Goal: Task Accomplishment & Management: Use online tool/utility

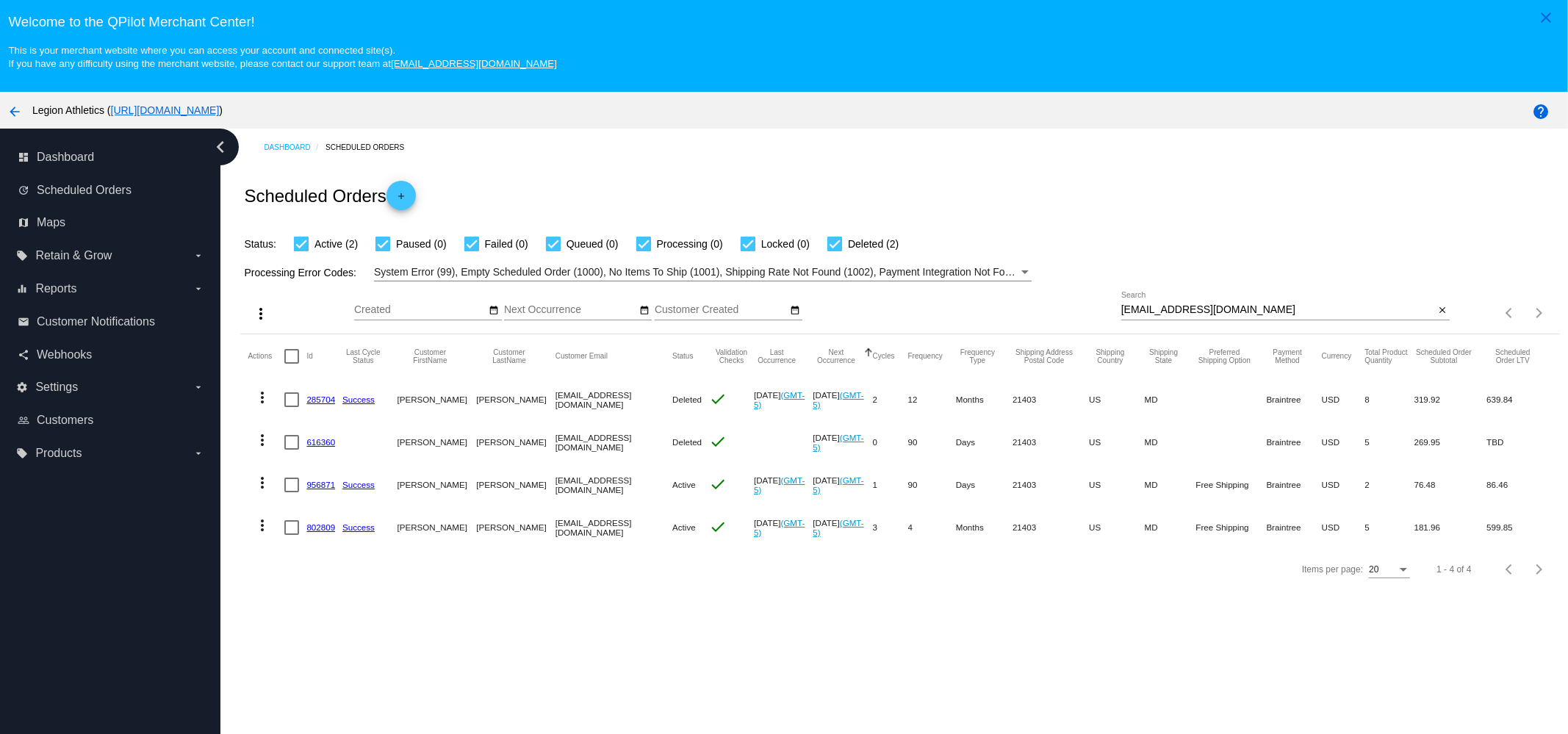
click at [1218, 303] on div "galway1997@hotmail.com Search" at bounding box center [1277, 306] width 313 height 29
paste input "lisad5@outlook"
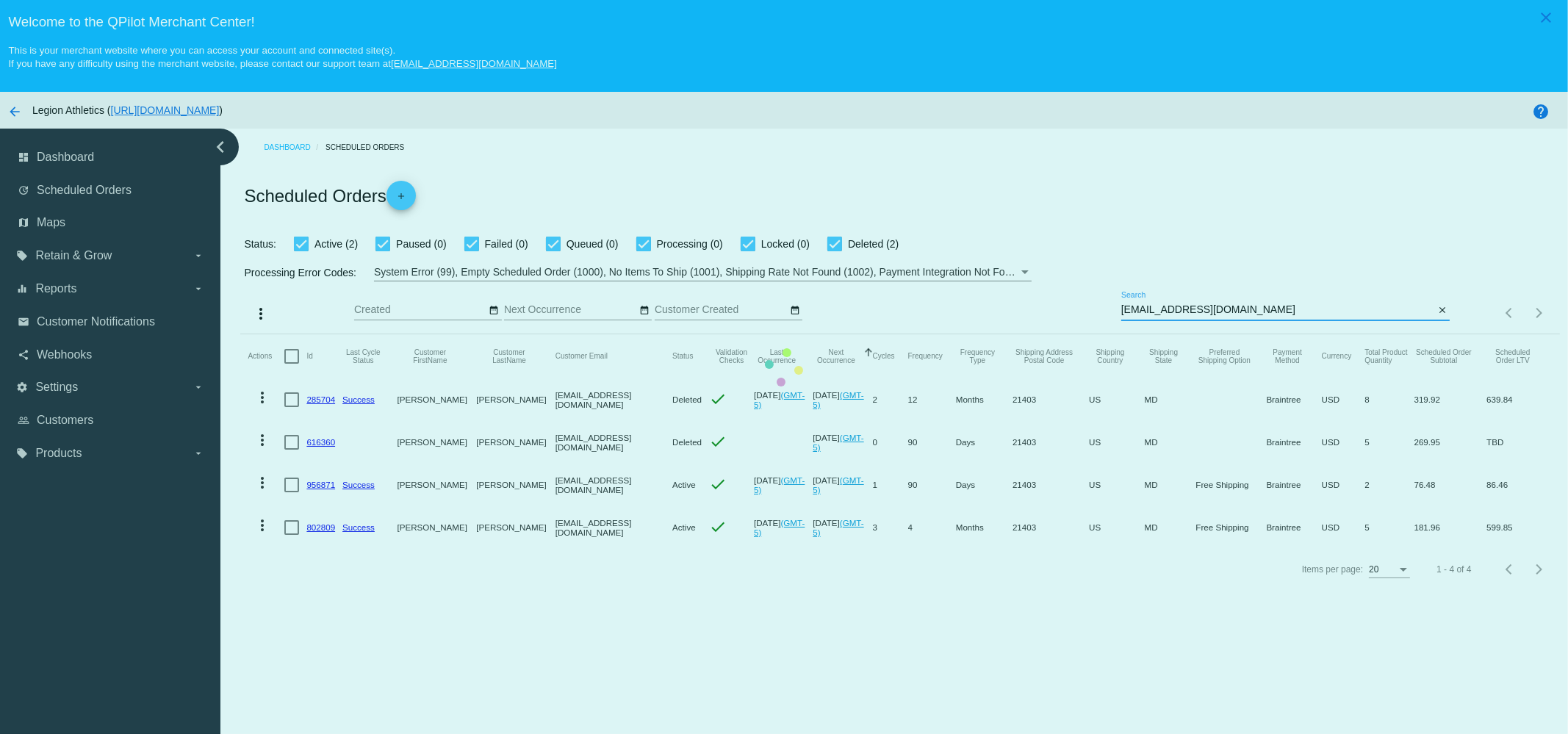
type input "lisad5@outlook.com"
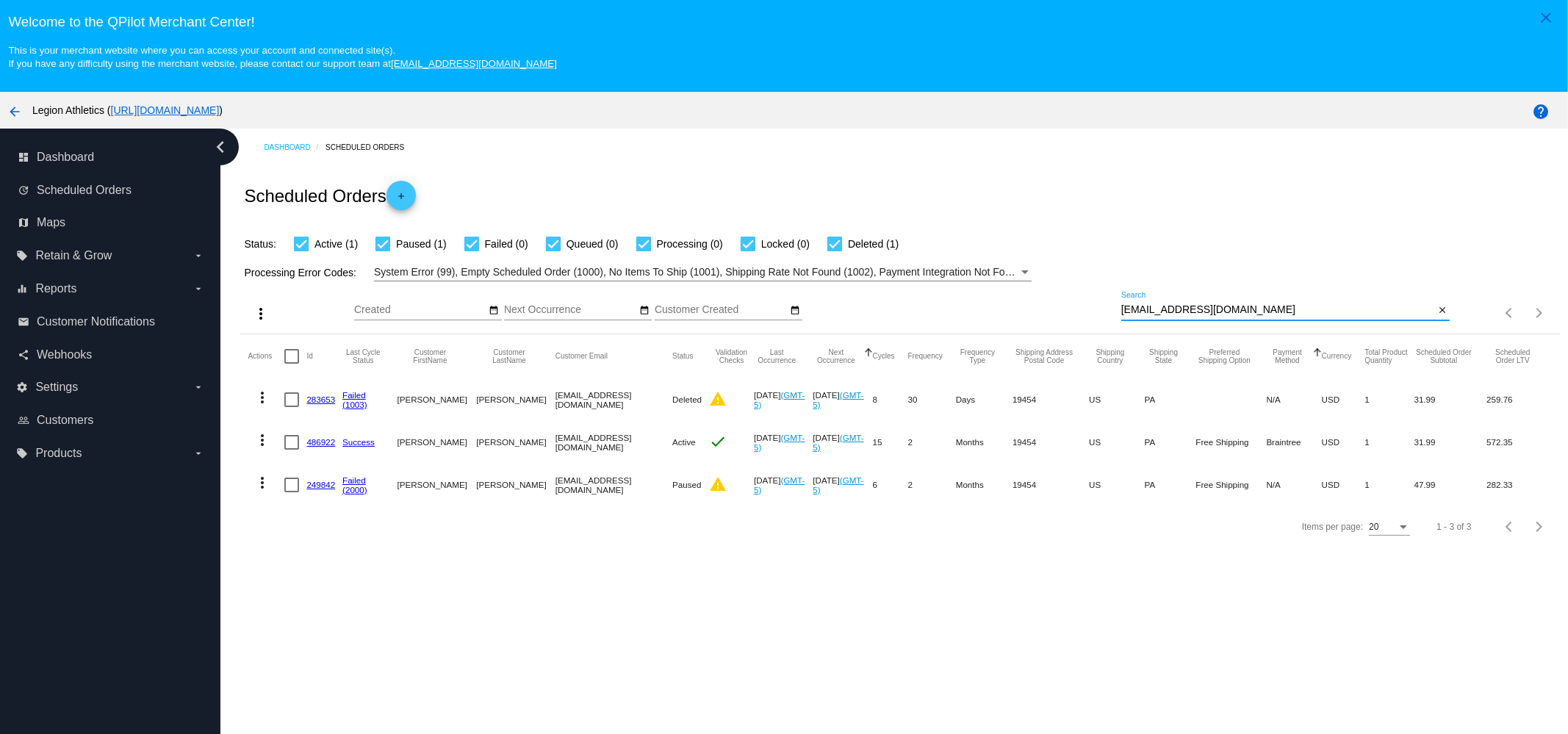
click at [1271, 308] on input "lisad5@outlook.com" at bounding box center [1277, 310] width 313 height 12
click at [103, 259] on span "Retain & Grow" at bounding box center [73, 255] width 76 height 14
click at [0, 0] on input "local_offer Retain & Grow arrow_drop_down" at bounding box center [0, 0] width 0 height 0
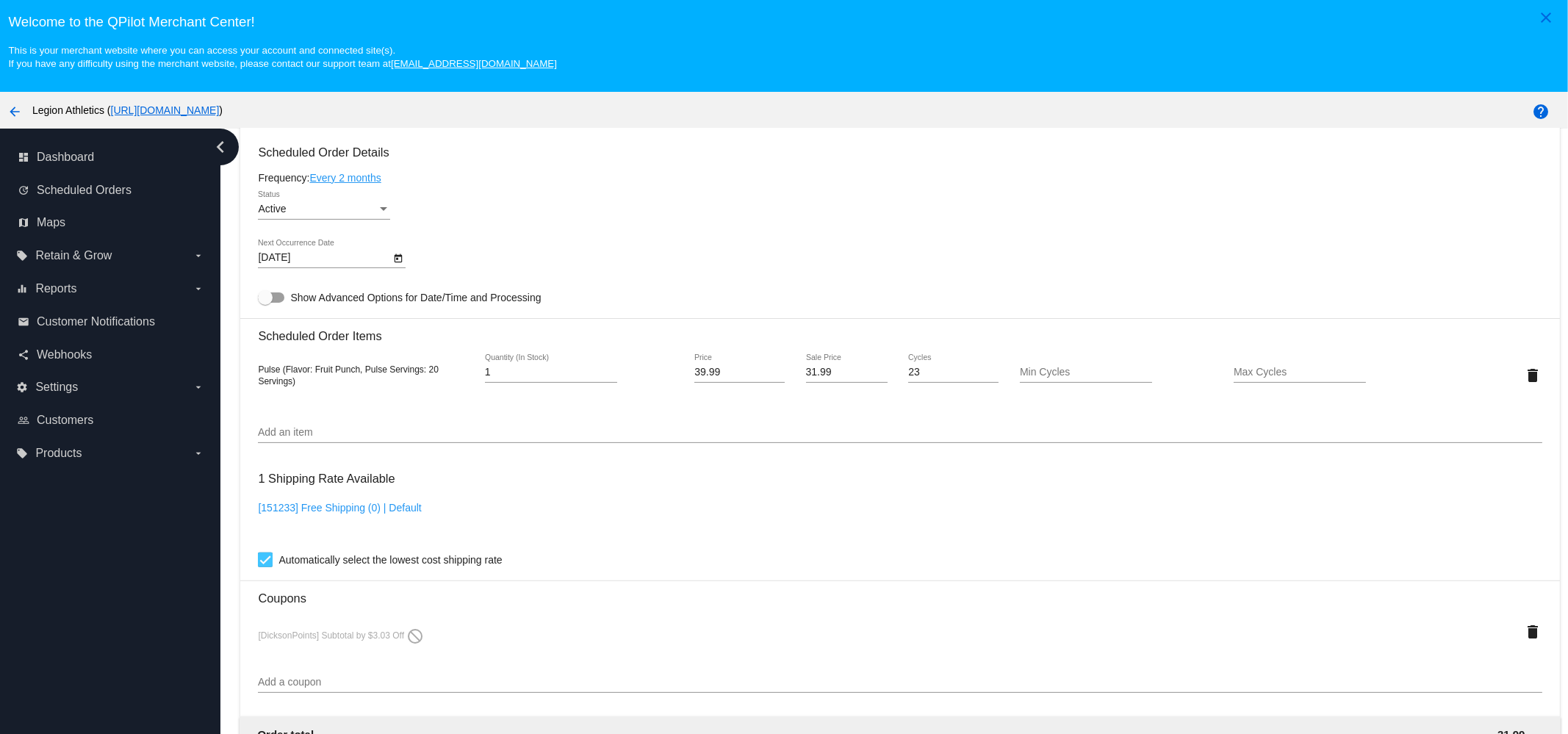
scroll to position [1101, 0]
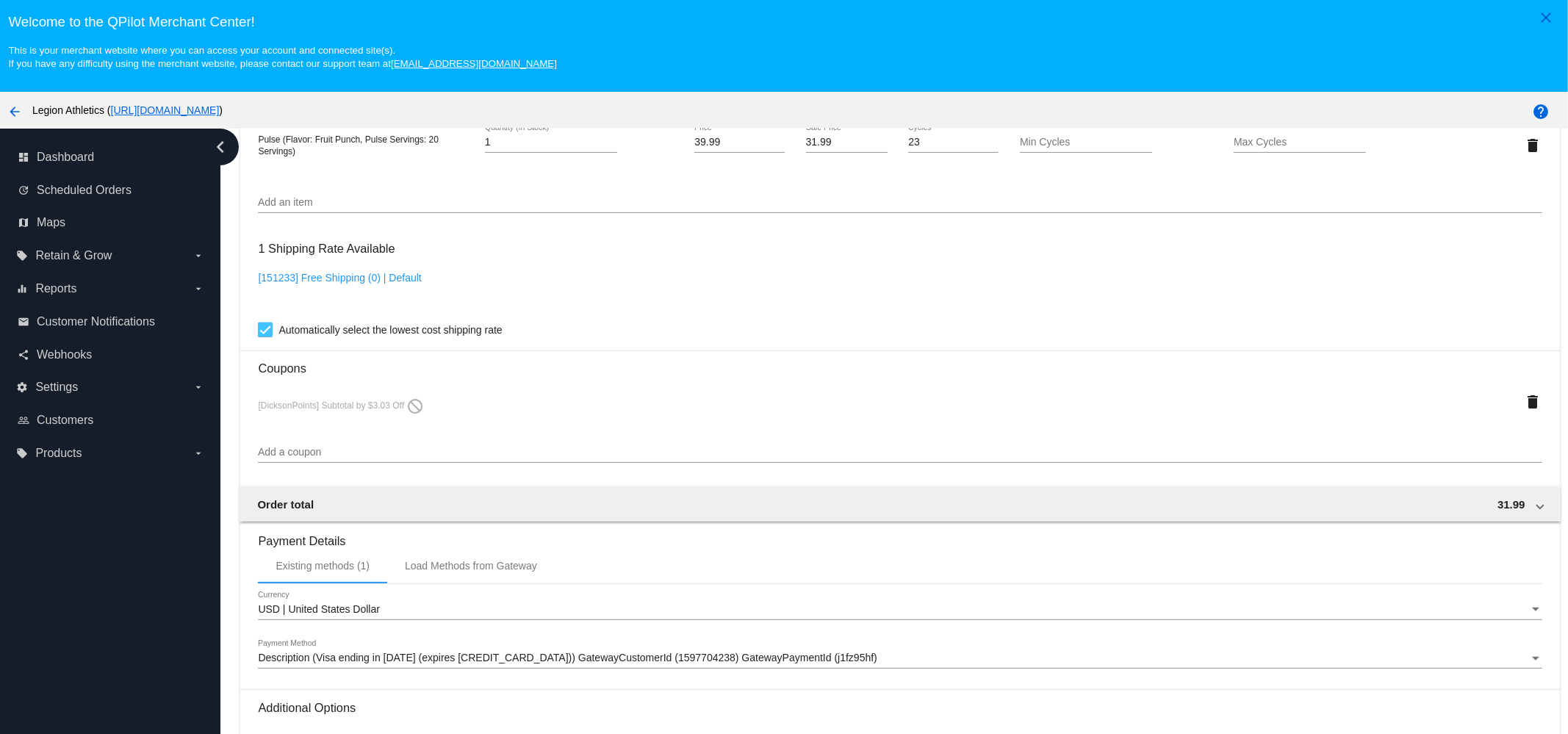
click at [335, 453] on div "Add a coupon" at bounding box center [900, 449] width 1284 height 29
paste input "sub_lisa11"
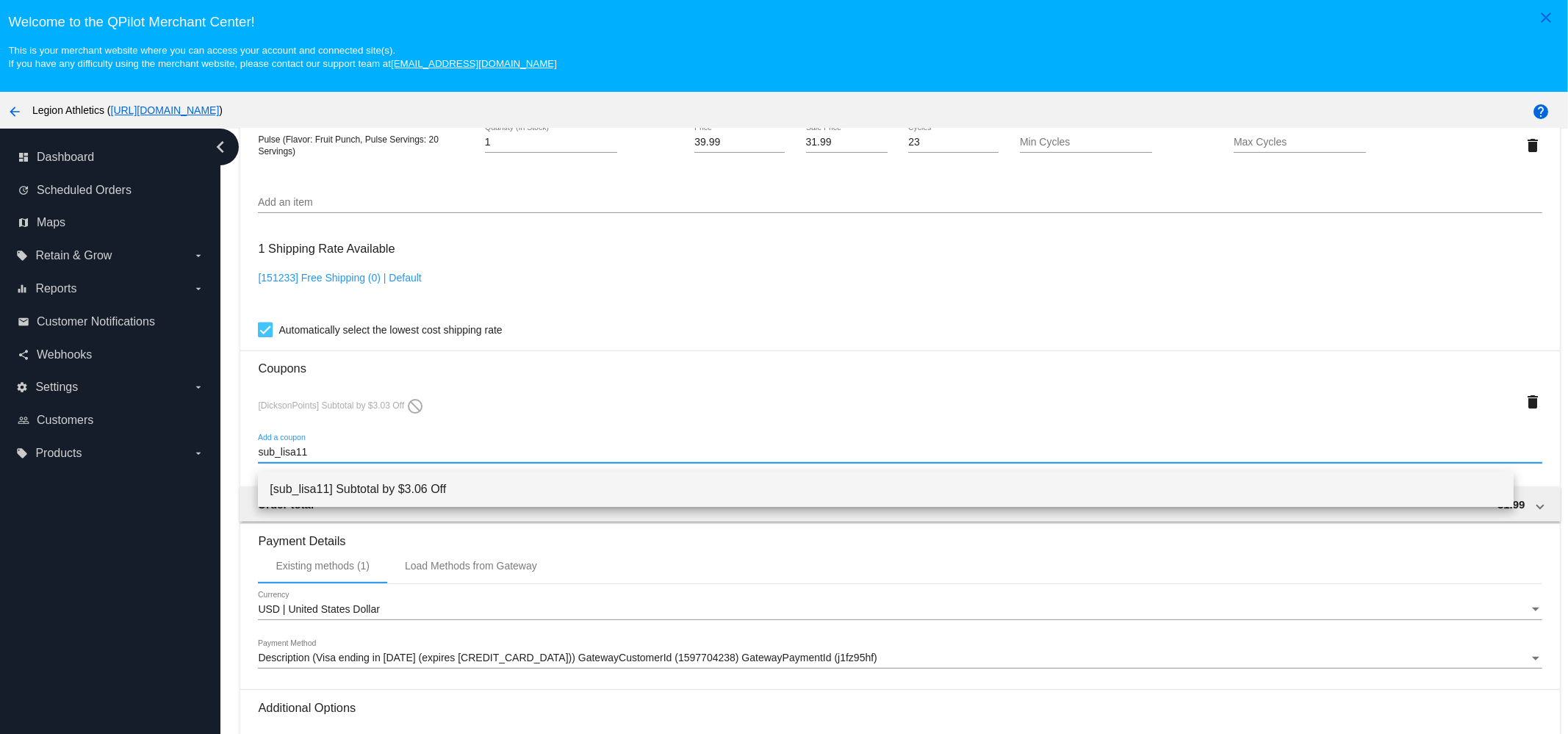
type input "sub_lisa11"
click at [347, 486] on span "[sub_lisa11] Subtotal by $3.06 Off" at bounding box center [885, 489] width 1232 height 35
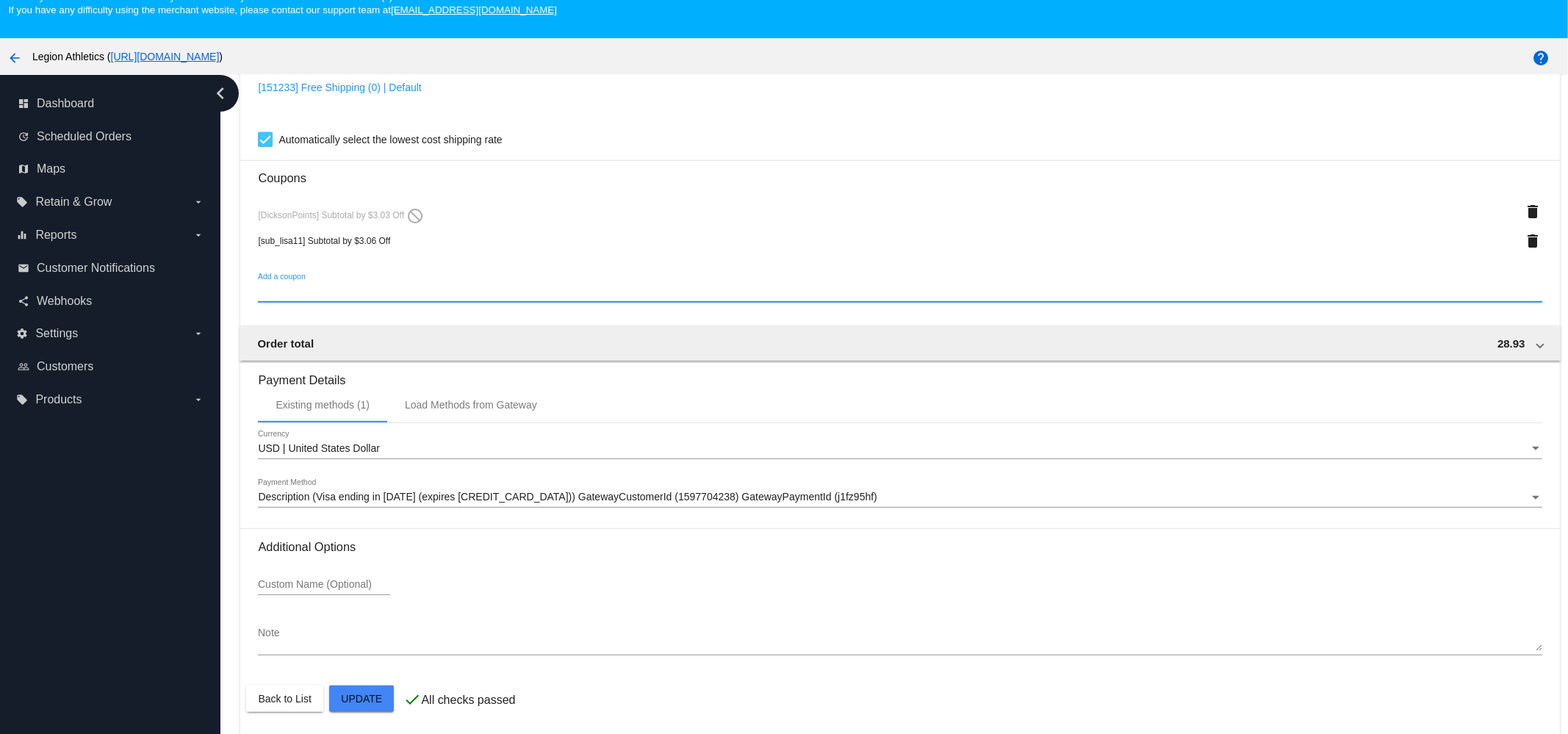
scroll to position [91, 0]
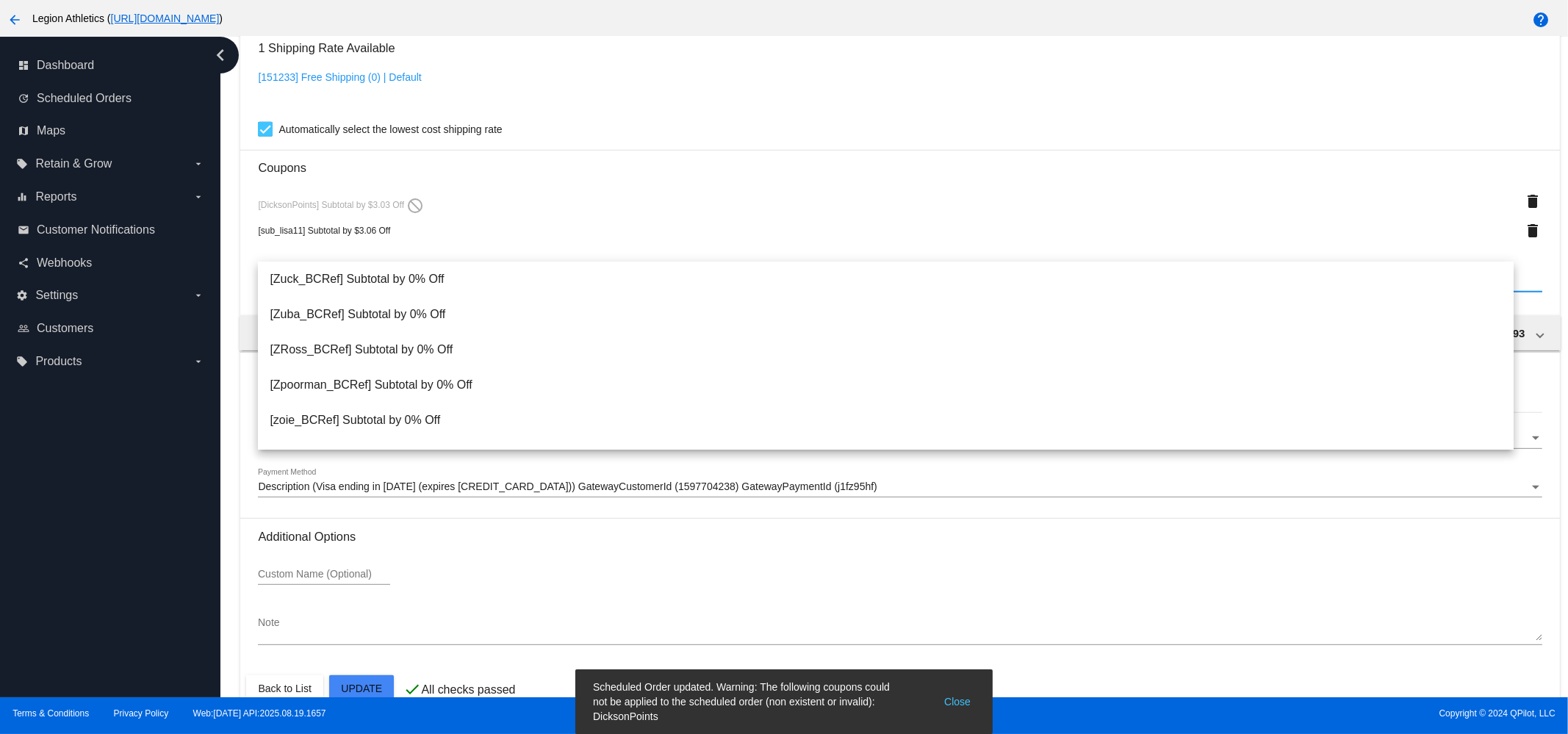
scroll to position [1156, 0]
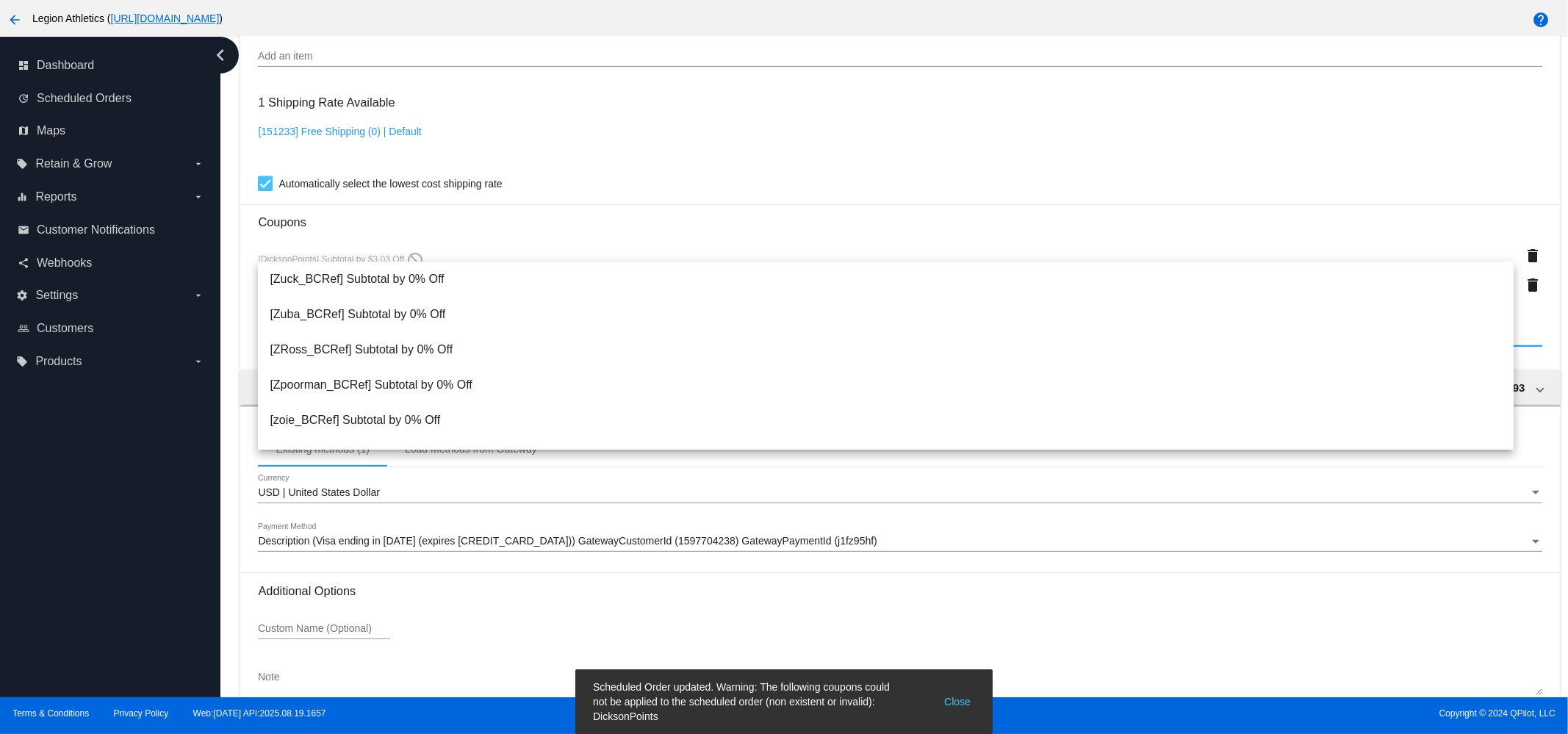
click at [764, 178] on div "1 Shipping Rate Available [151233] Free Shipping (0) | Default Automatically se…" at bounding box center [900, 139] width 1284 height 106
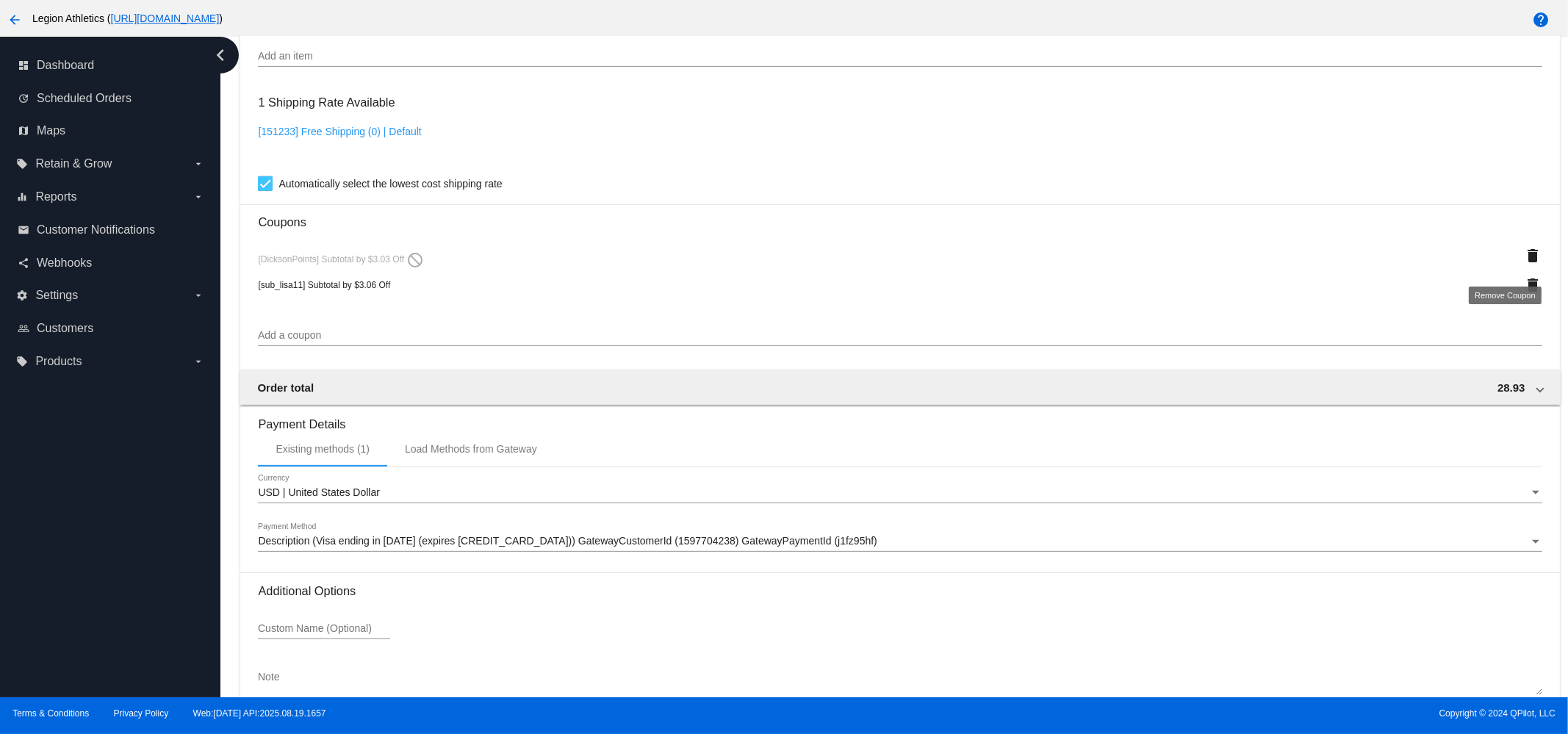
click at [1525, 253] on mat-icon "delete" at bounding box center [1533, 255] width 17 height 17
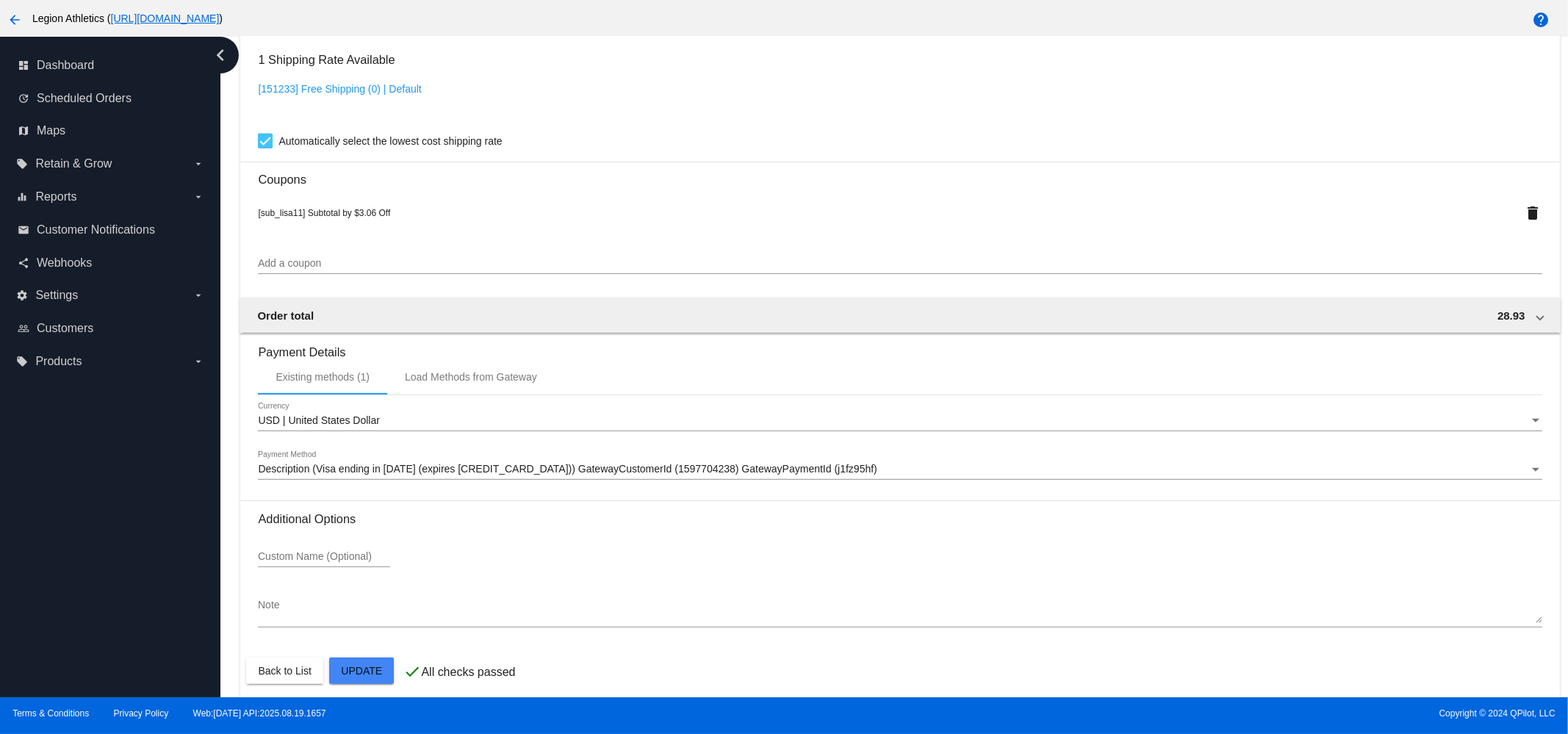
scroll to position [1218, 0]
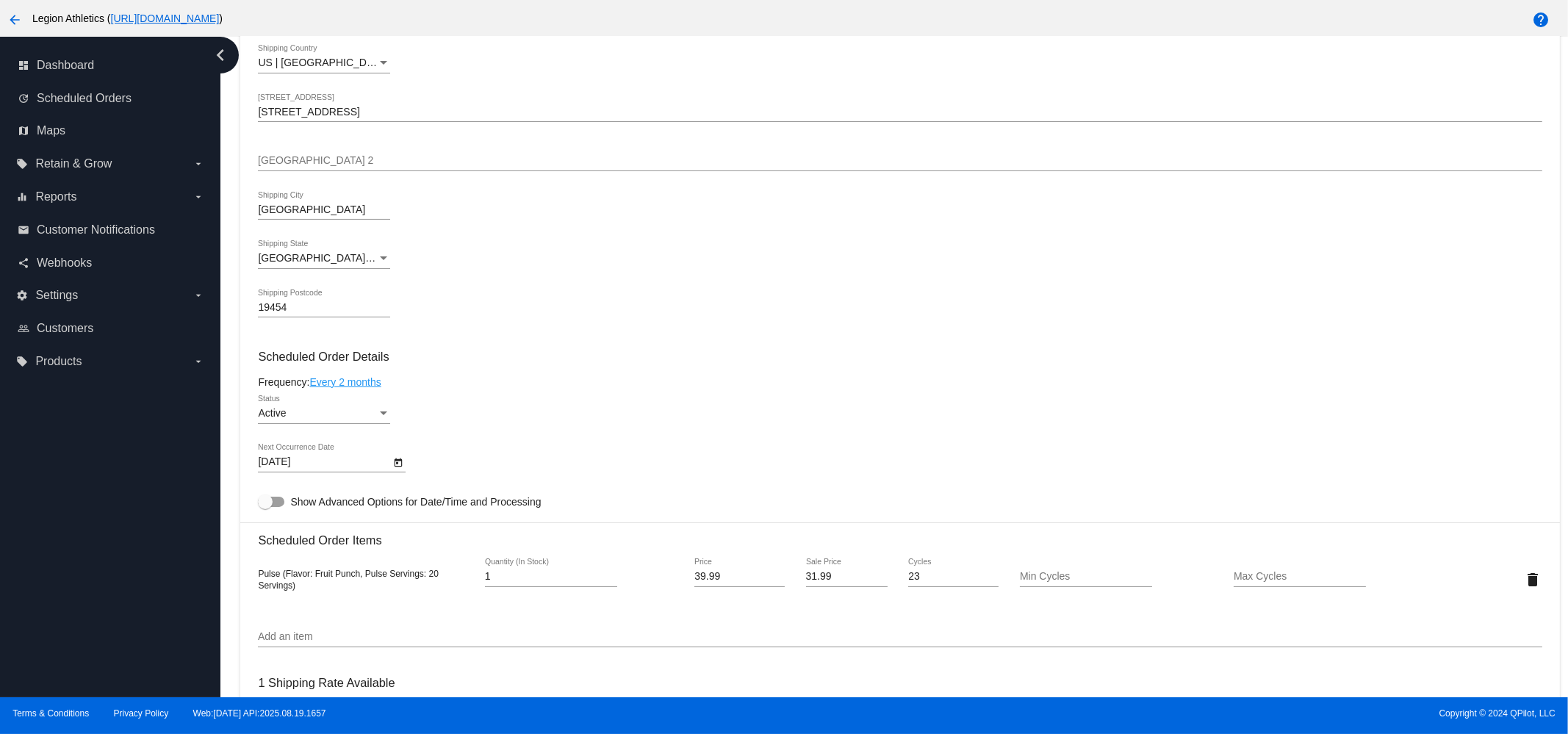
scroll to position [0, 0]
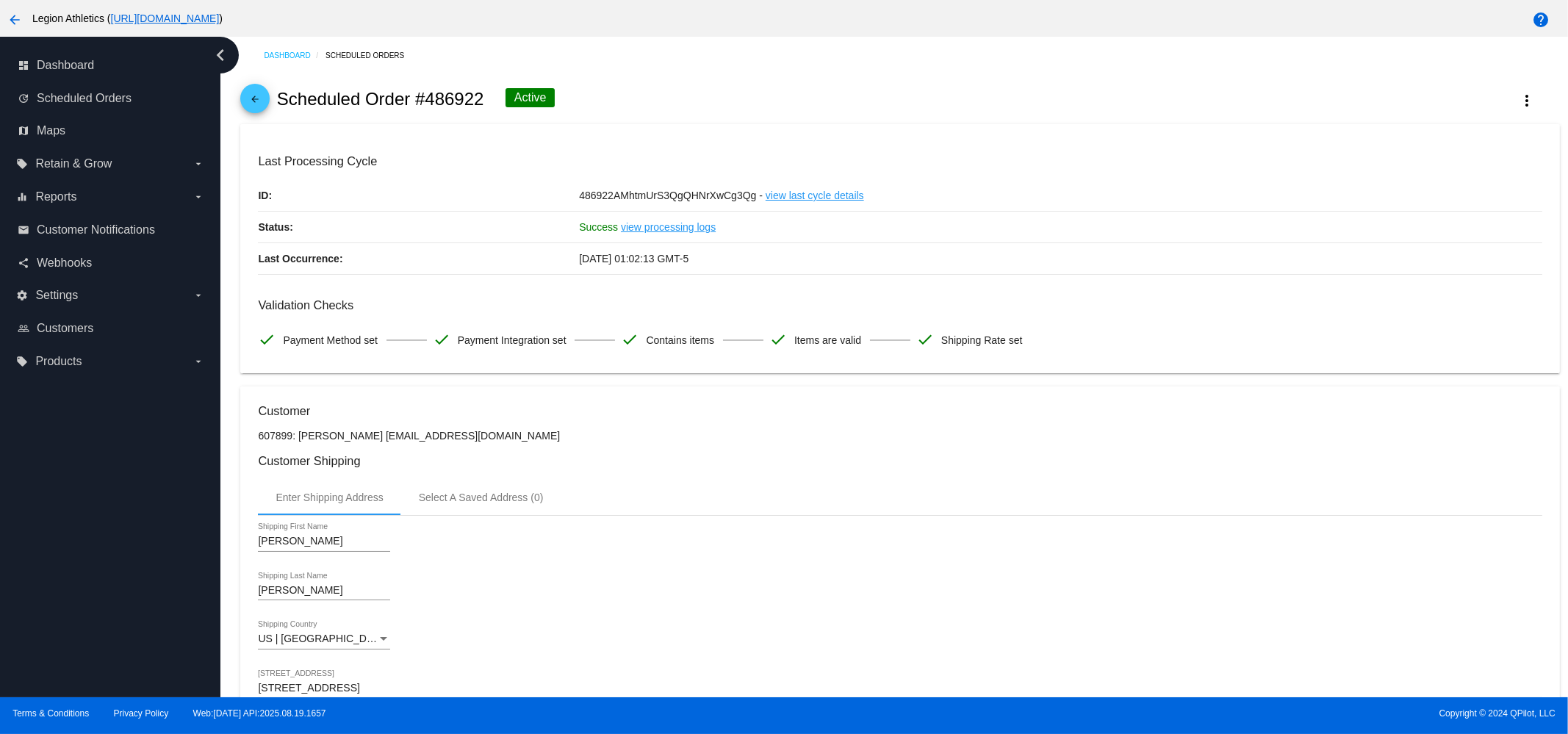
click at [441, 110] on div "arrow_back Scheduled Order #486922 Active more_vert" at bounding box center [899, 99] width 1319 height 50
copy h2 "486922"
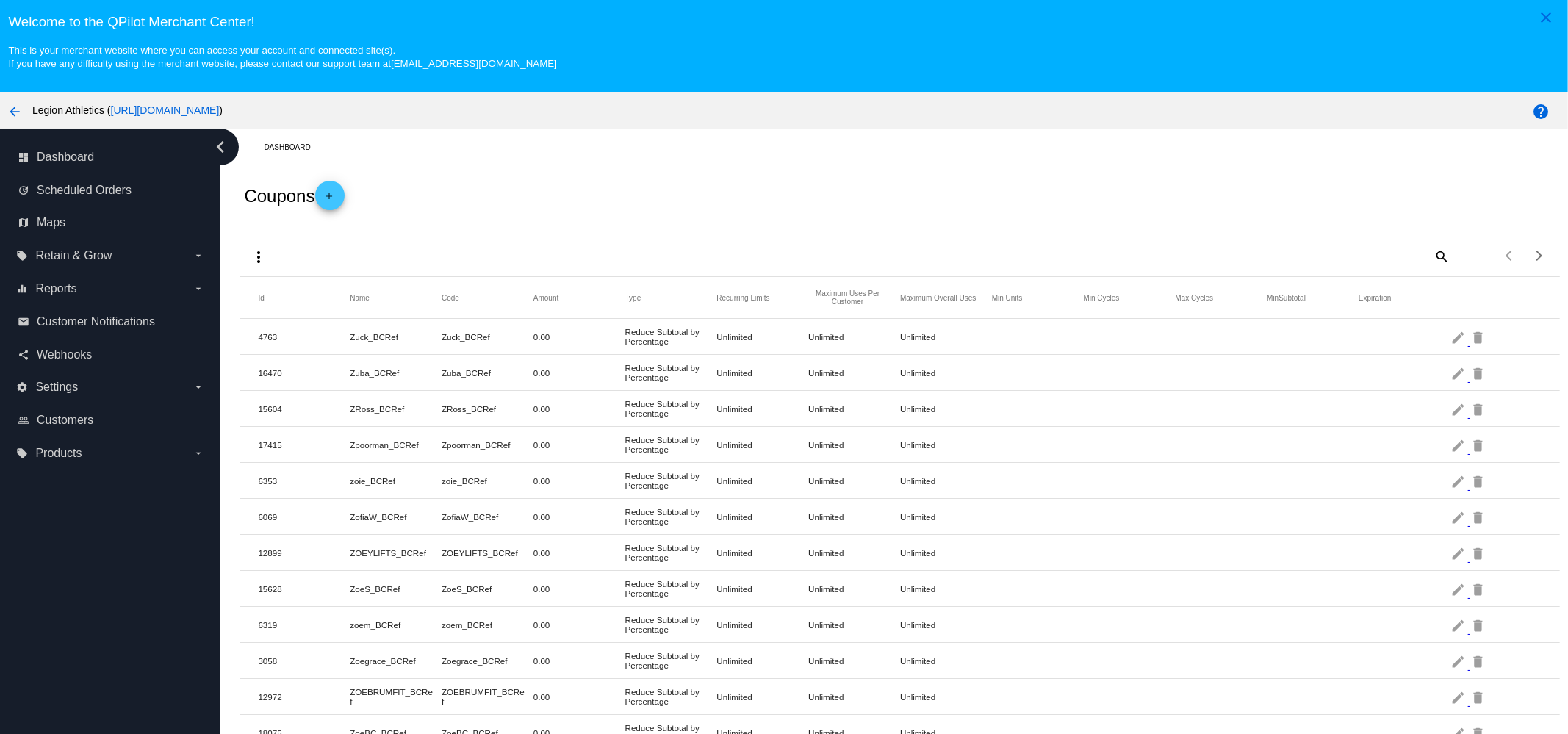
click at [345, 200] on link "add" at bounding box center [330, 195] width 29 height 29
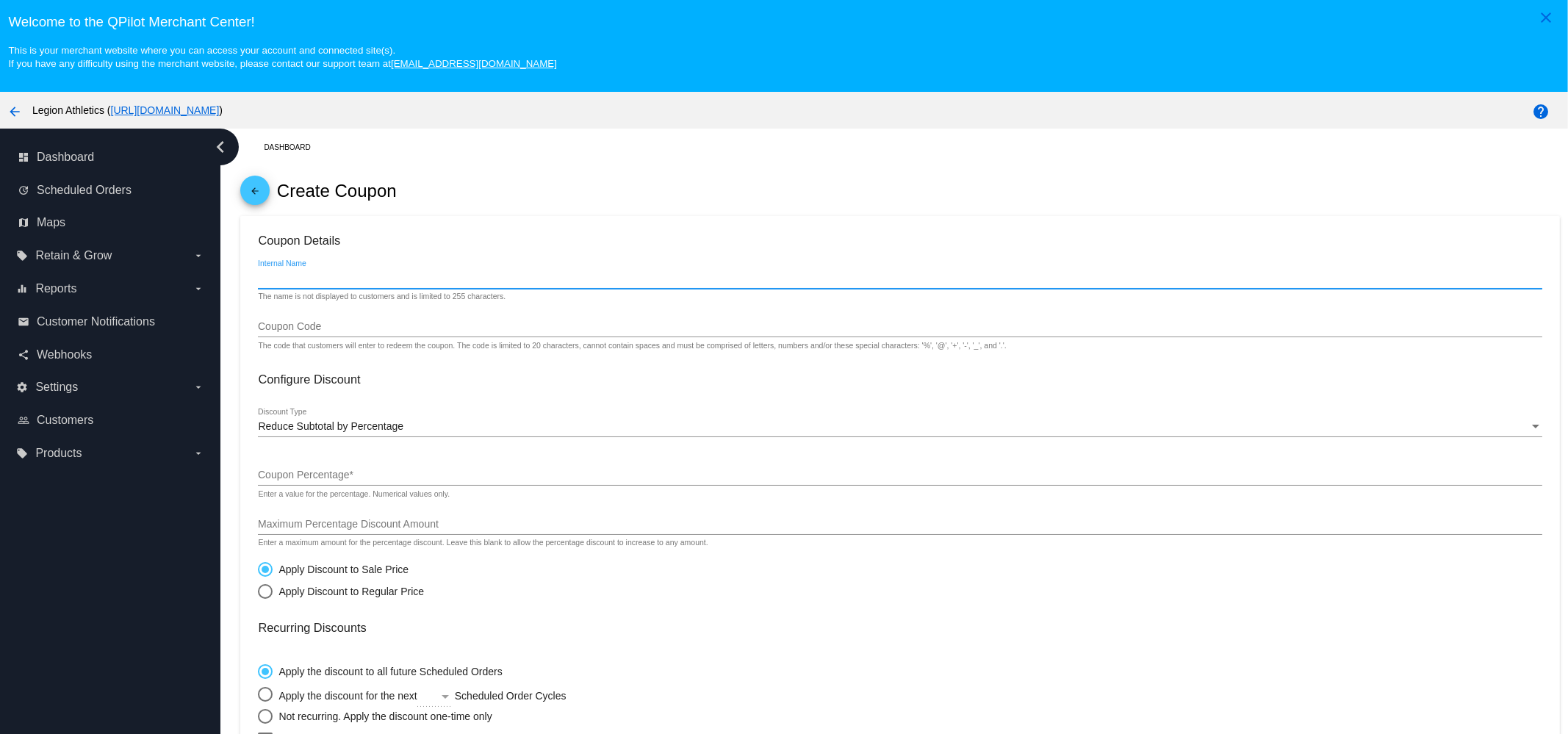
click at [423, 277] on input "Internal Name" at bounding box center [900, 278] width 1284 height 12
type input "[PERSON_NAME] Rewards"
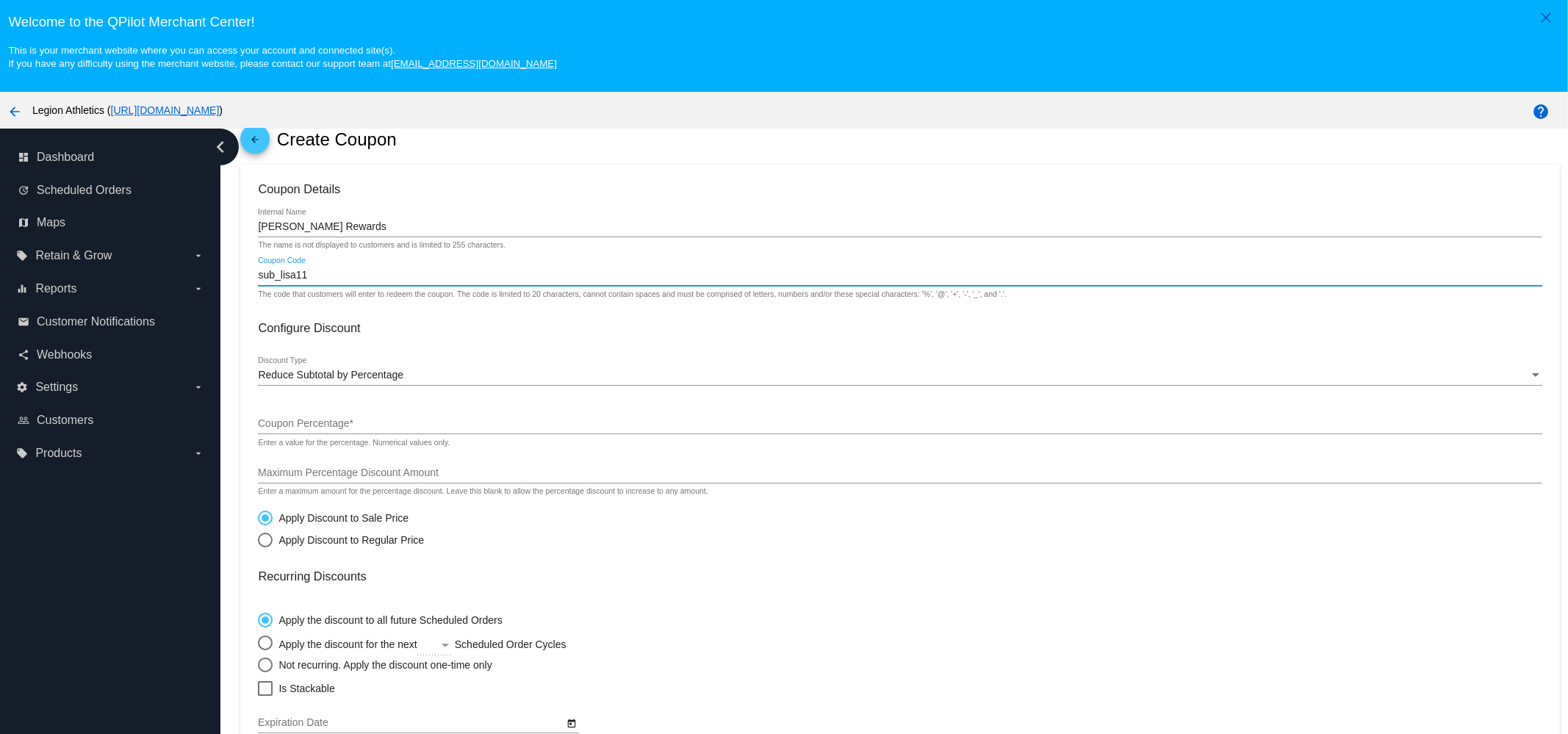
scroll to position [91, 0]
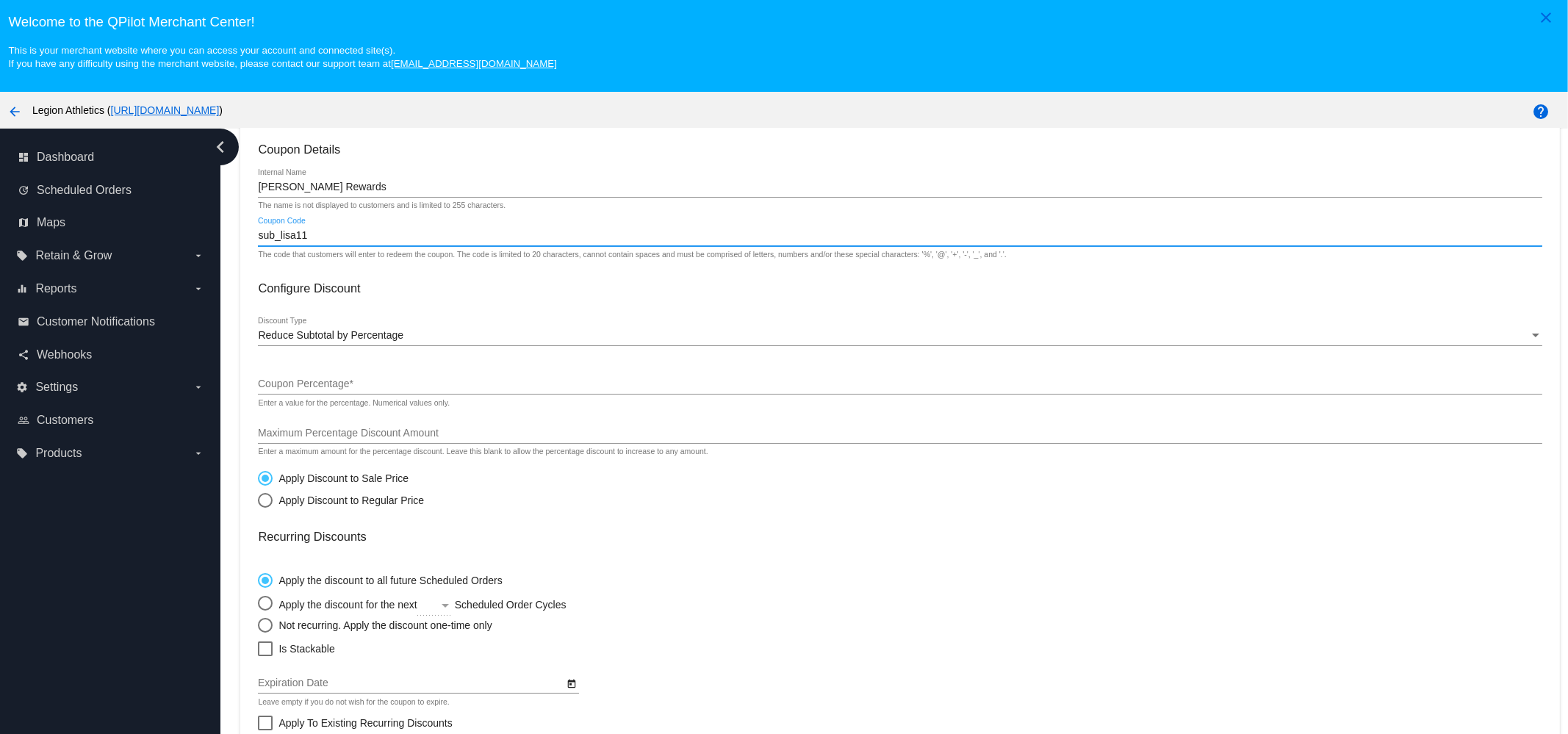
type input "sub_lisa11"
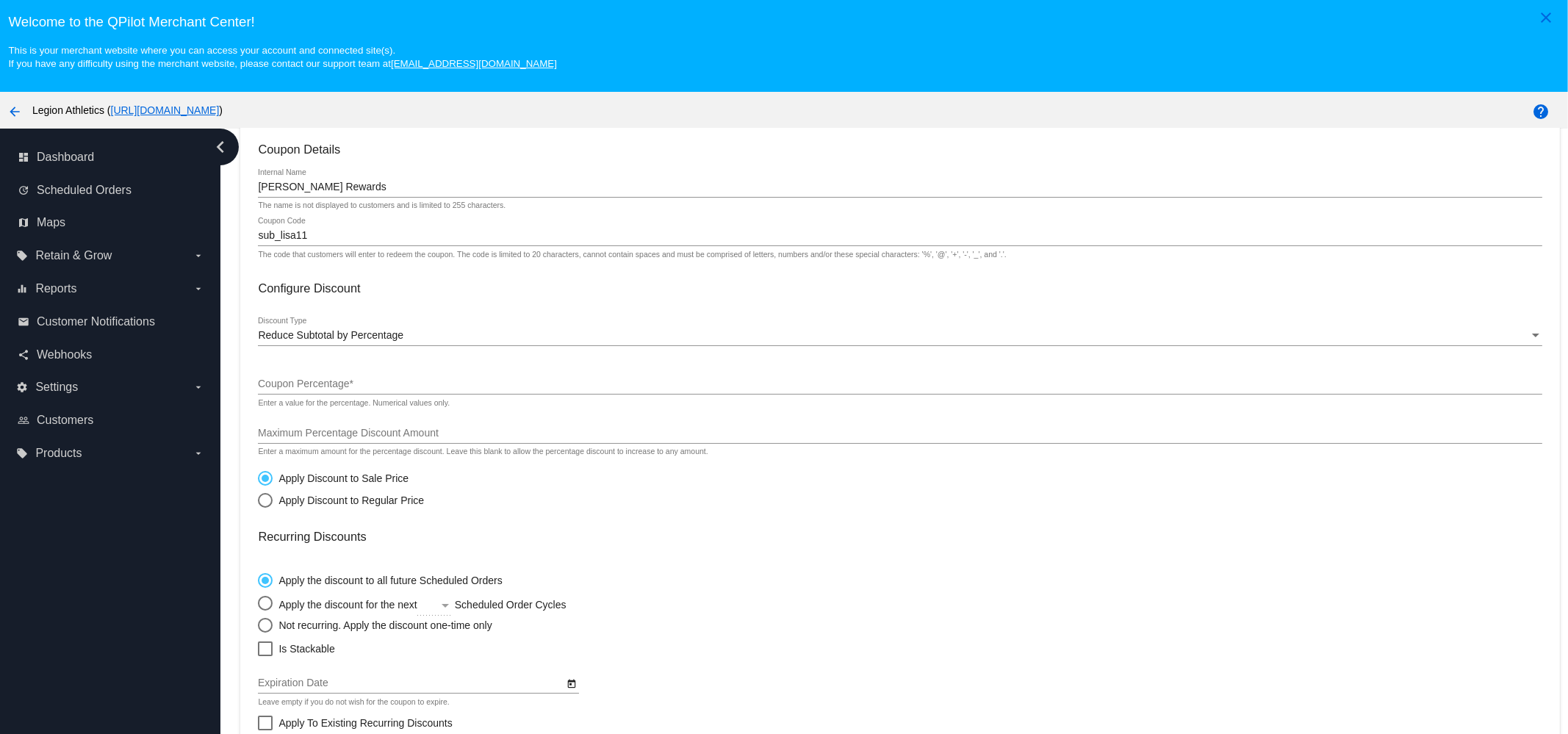
click at [423, 318] on div "Reduce Subtotal by Percentage Discount Type" at bounding box center [900, 332] width 1284 height 29
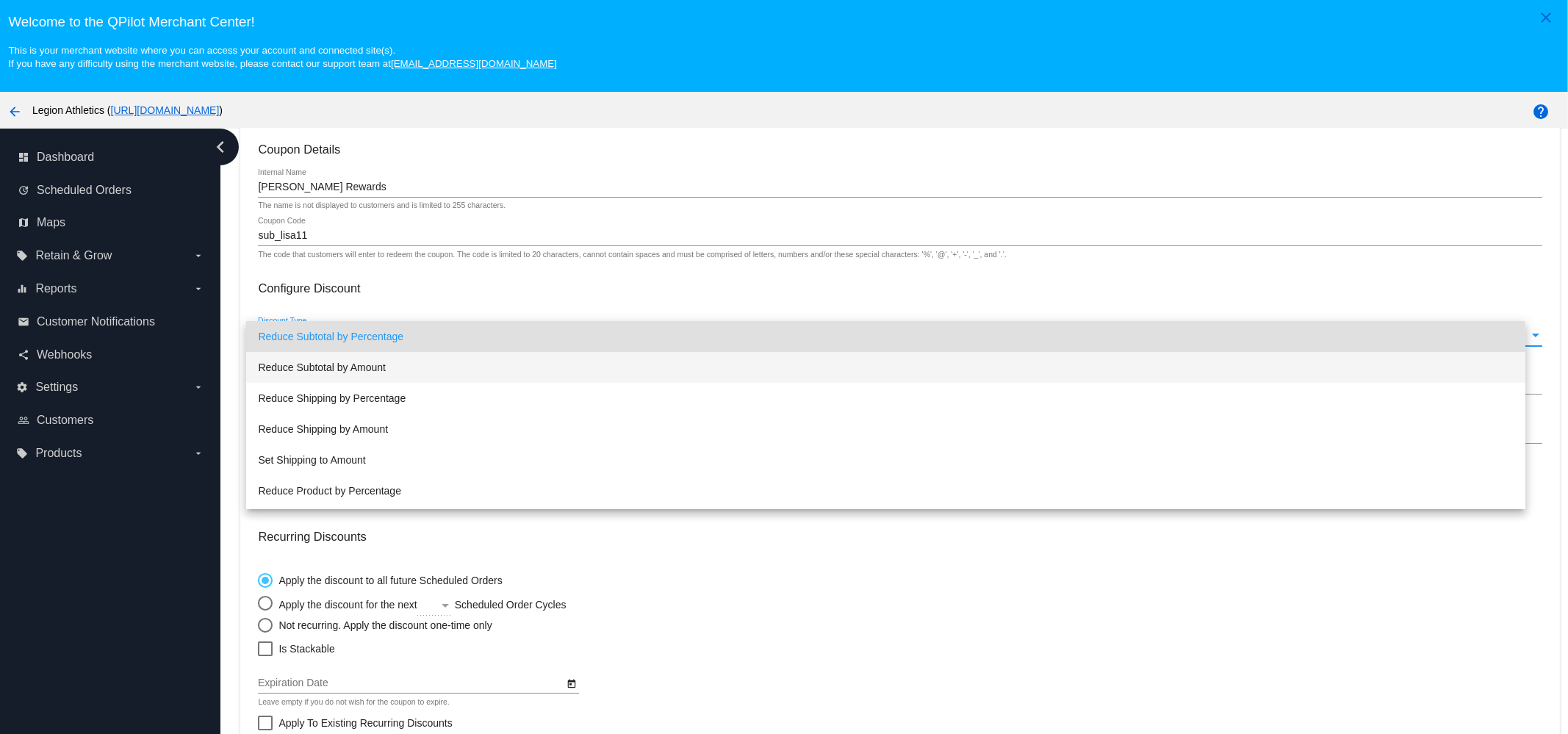
click at [397, 374] on span "Reduce Subtotal by Amount" at bounding box center [885, 367] width 1256 height 31
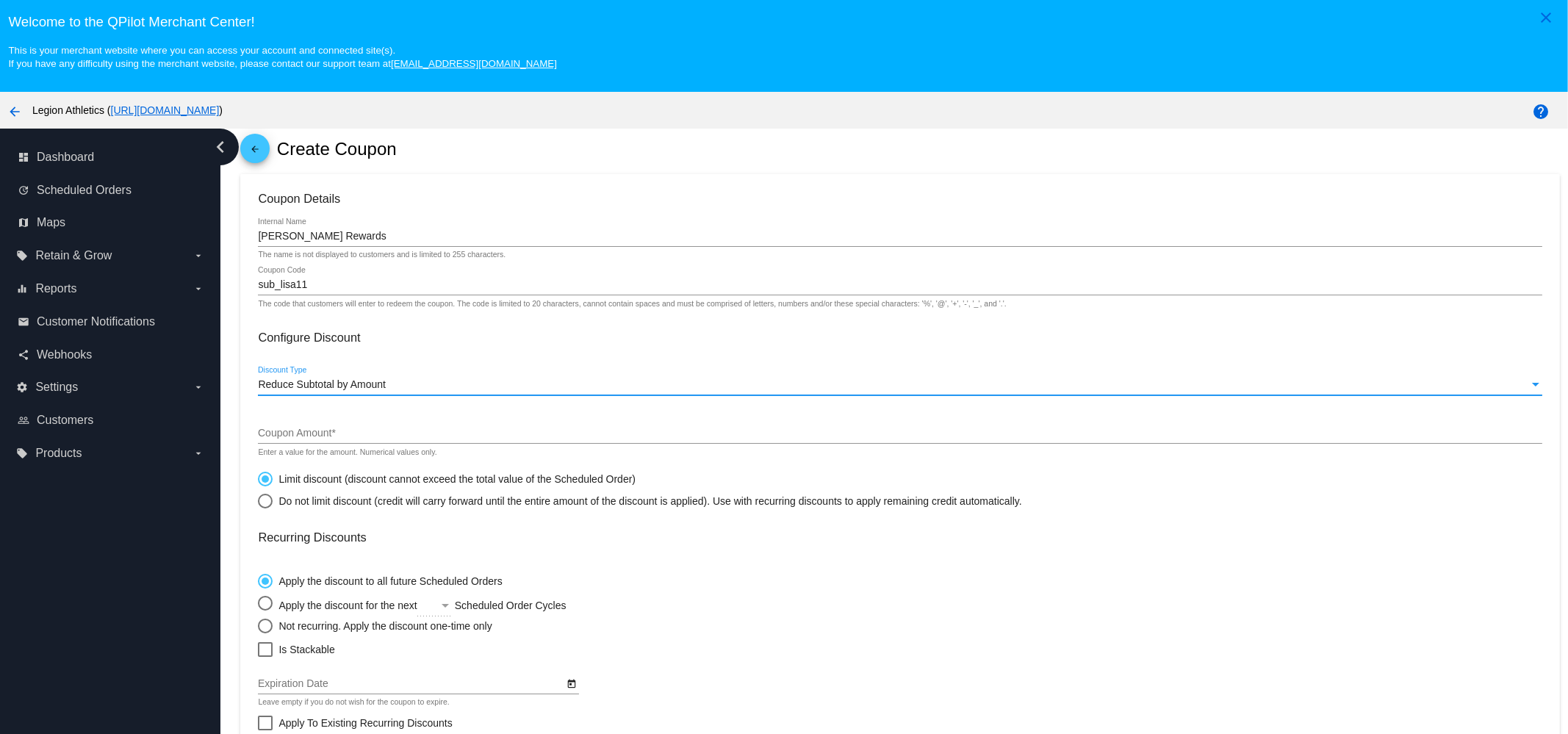
scroll to position [0, 0]
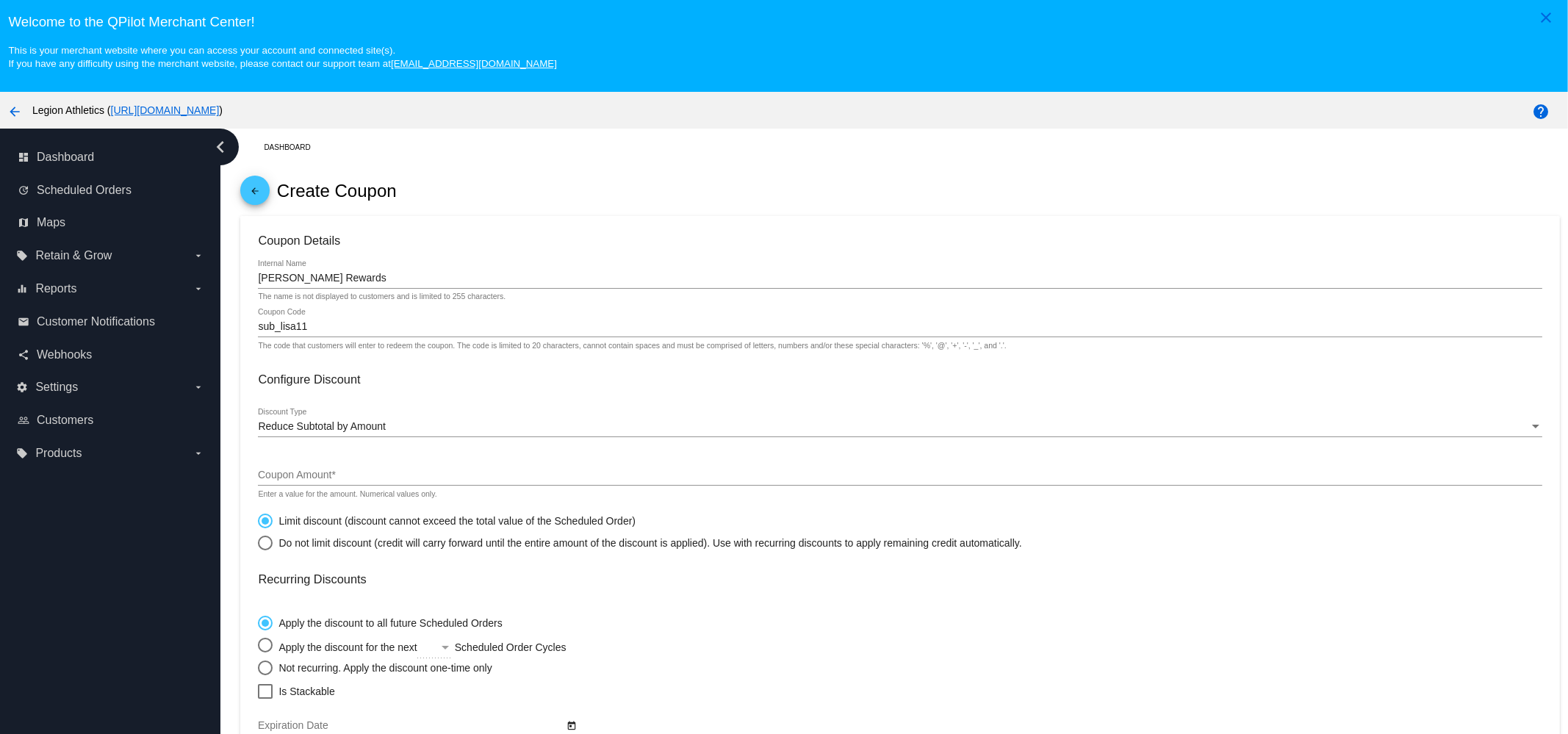
click at [415, 387] on mat-card-content "Coupon Details [PERSON_NAME] Rewards Internal Name The name is not displayed to…" at bounding box center [900, 597] width 1284 height 728
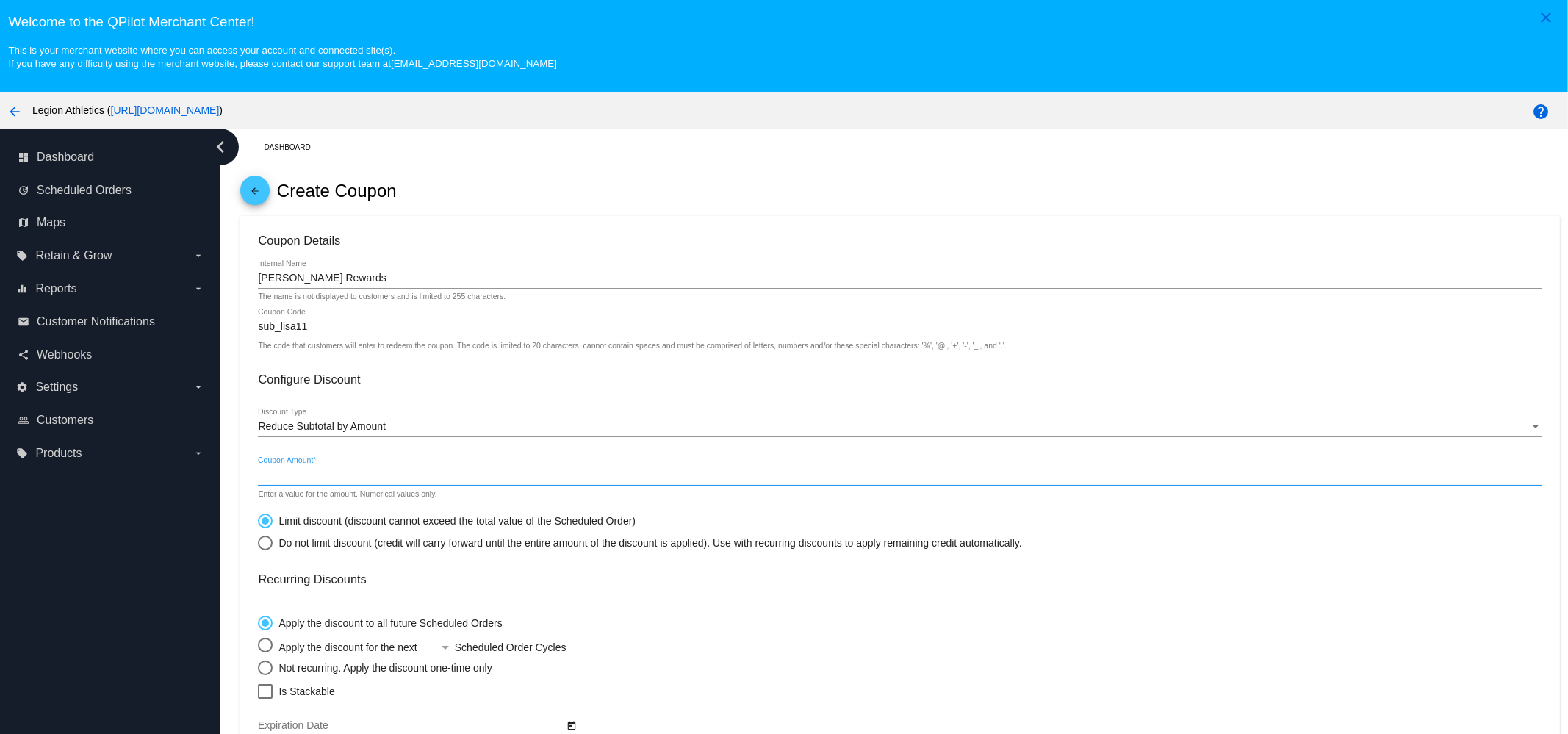
click at [402, 480] on input "Coupon Amount *" at bounding box center [900, 475] width 1284 height 12
type input "3.06"
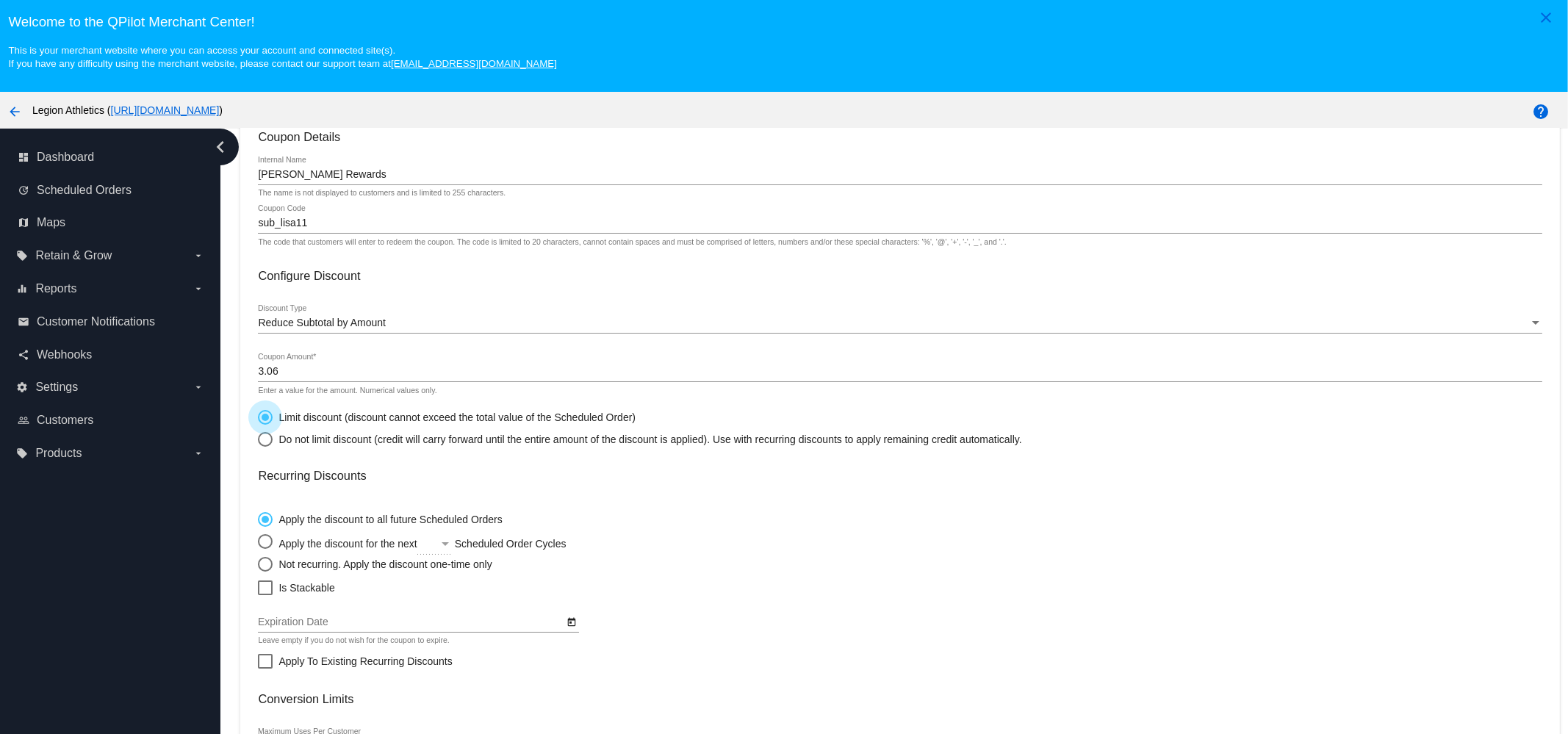
scroll to position [232, 0]
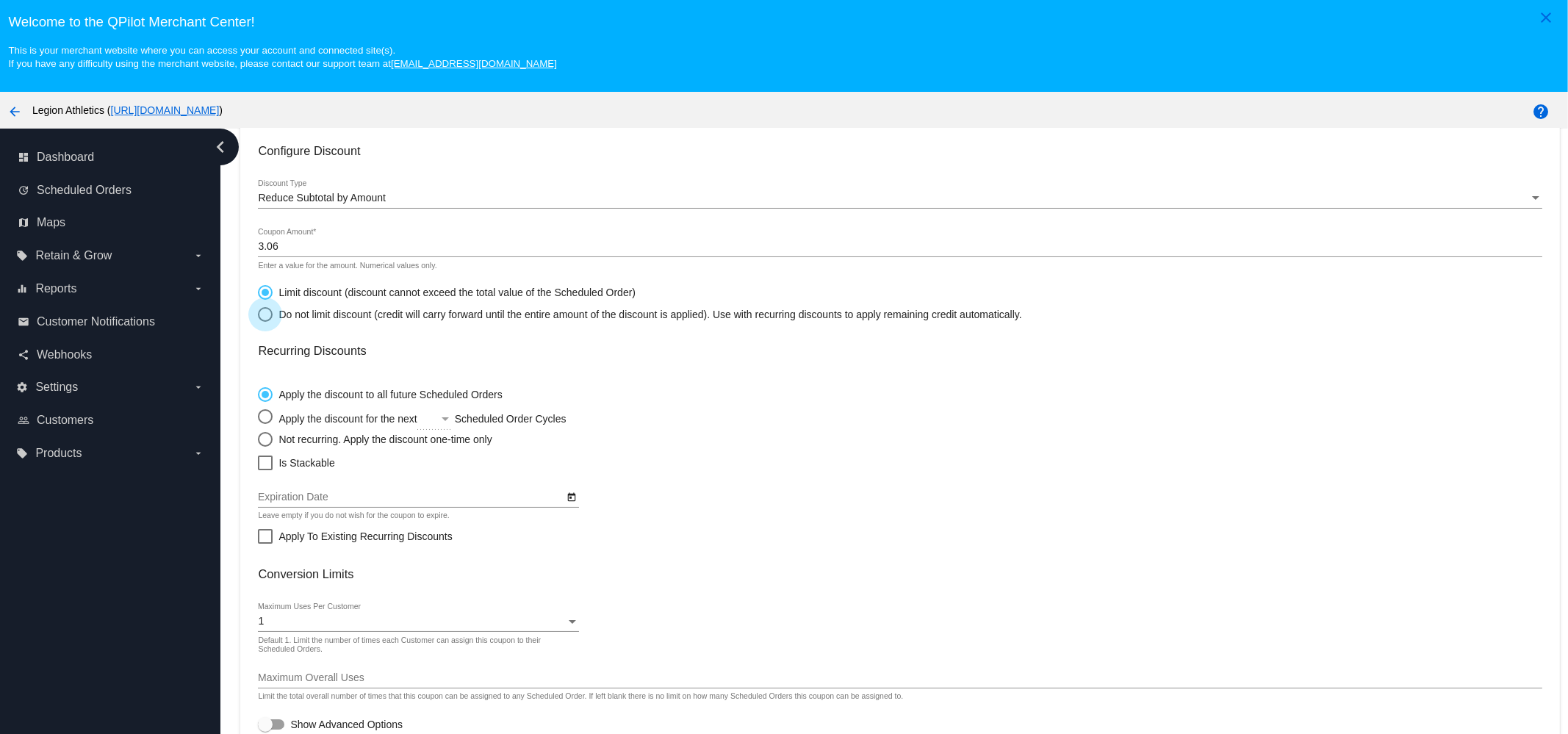
click at [342, 309] on div "Do not limit discount (credit will carry forward until the entire amount of the…" at bounding box center [646, 314] width 749 height 12
click at [258, 313] on input "Do not limit discount (credit will carry forward until the entire amount of the…" at bounding box center [257, 313] width 1 height 1
radio input "true"
click at [291, 437] on div "Not recurring. Apply the discount one-time only" at bounding box center [382, 439] width 219 height 12
click at [258, 438] on input "Not recurring. Apply the discount one-time only" at bounding box center [257, 438] width 1 height 1
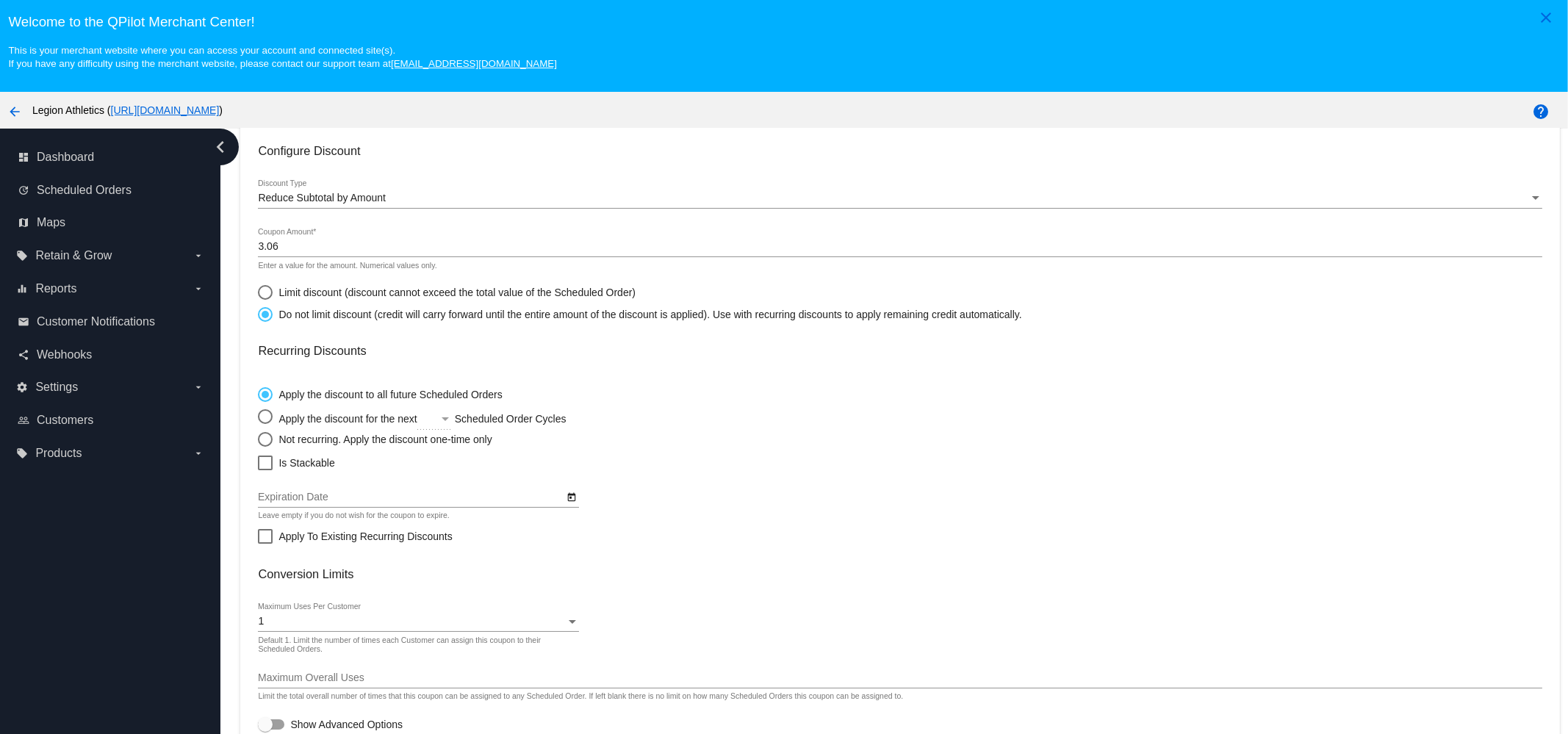
radio input "true"
click at [307, 467] on span "Is Stackable" at bounding box center [307, 462] width 56 height 17
click at [265, 470] on input "Is Stackable" at bounding box center [264, 470] width 1 height 1
checkbox input "true"
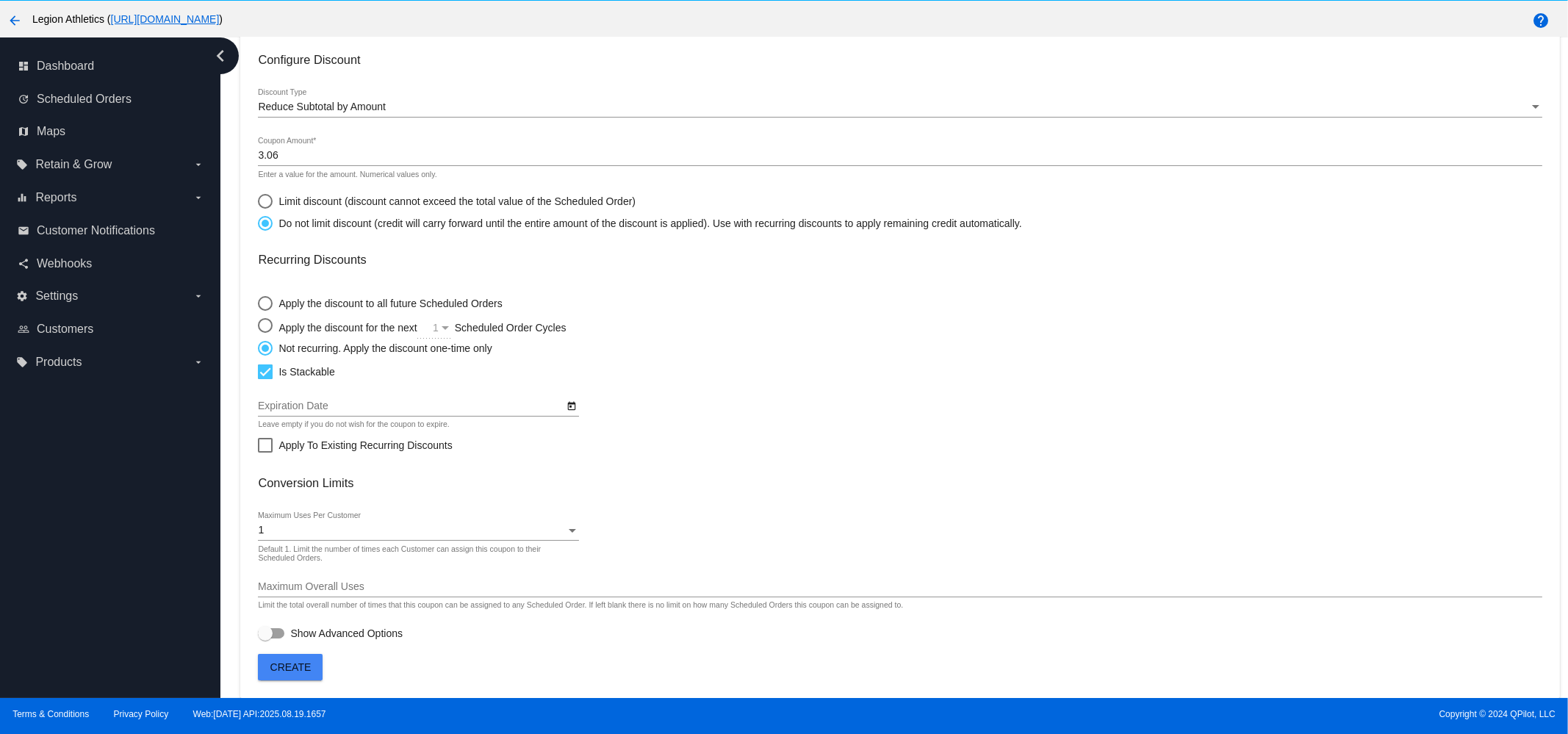
scroll to position [91, 0]
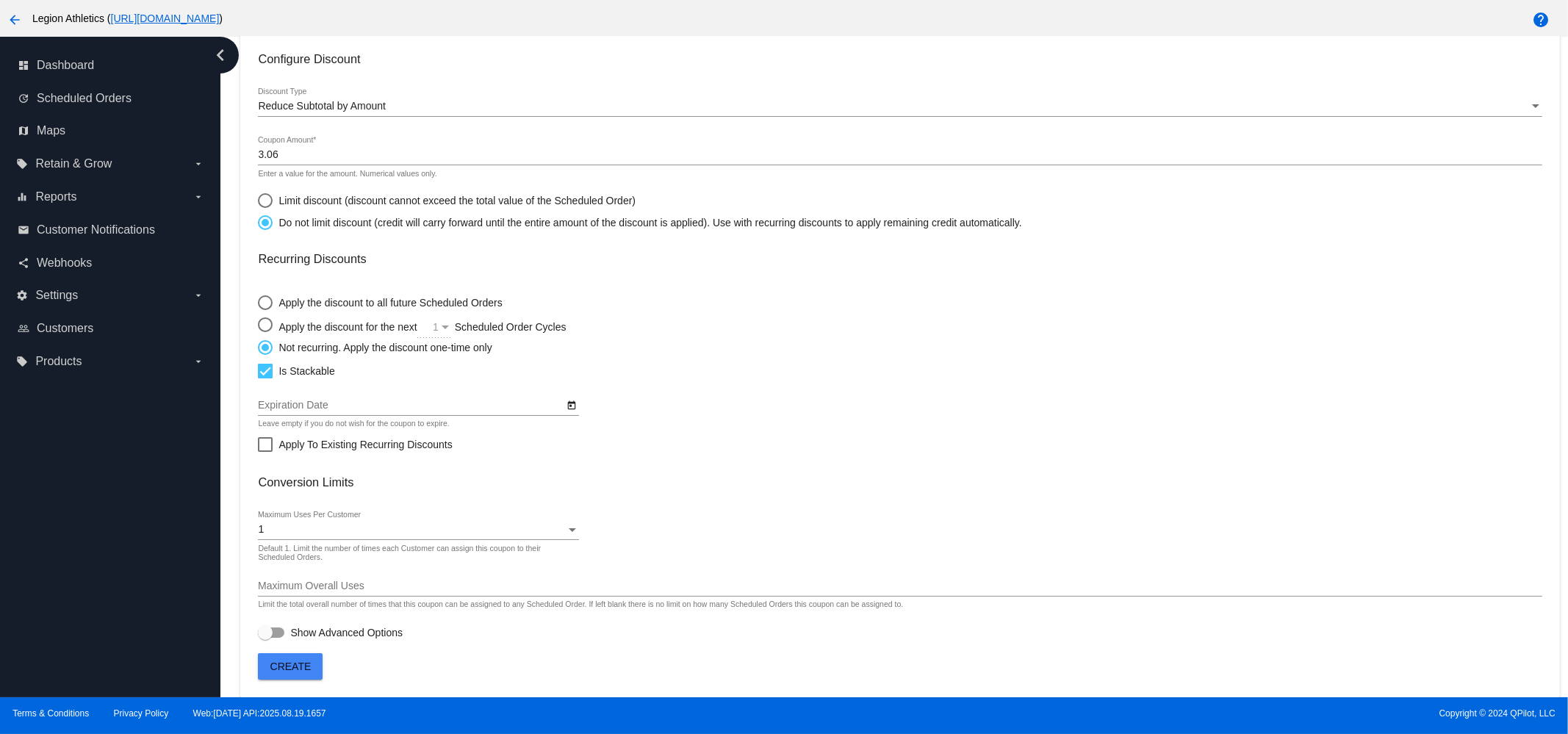
click at [309, 658] on button "Create" at bounding box center [290, 665] width 64 height 26
